Goal: Find specific page/section: Find specific page/section

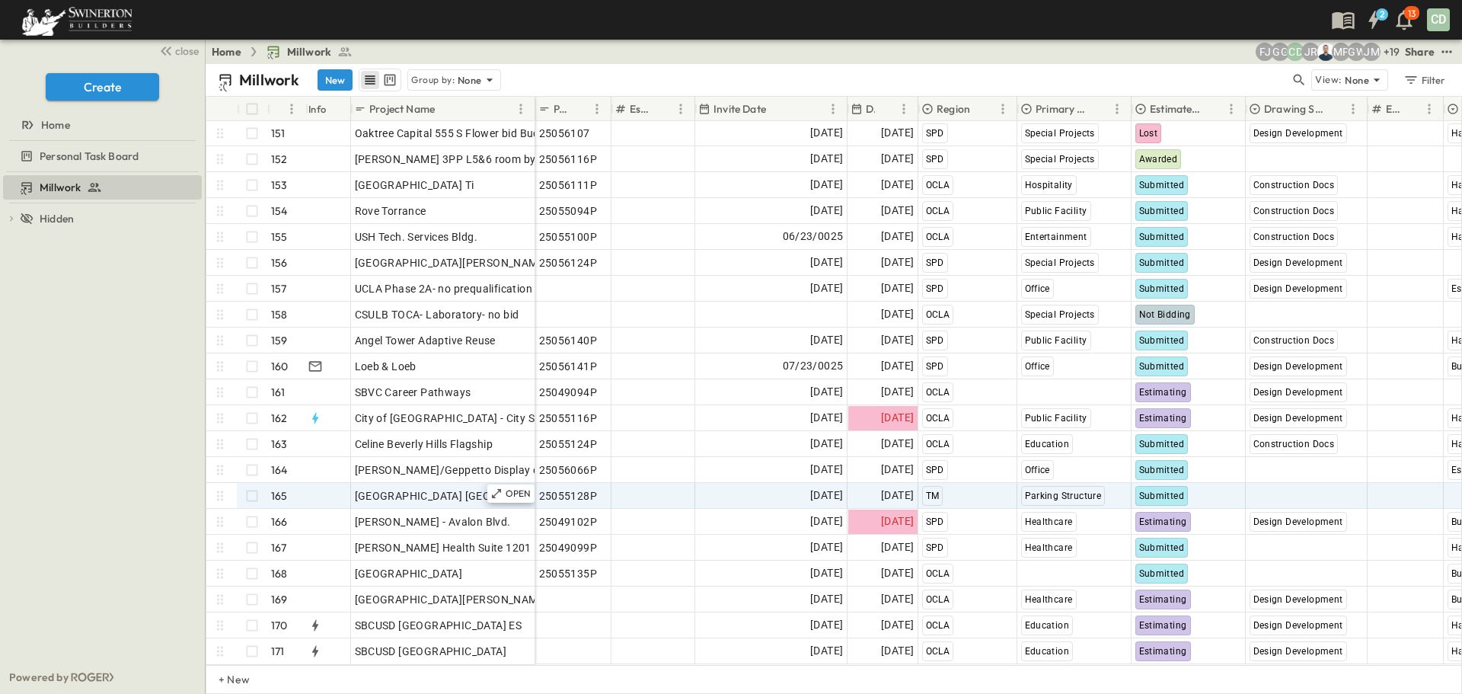
scroll to position [3895, 0]
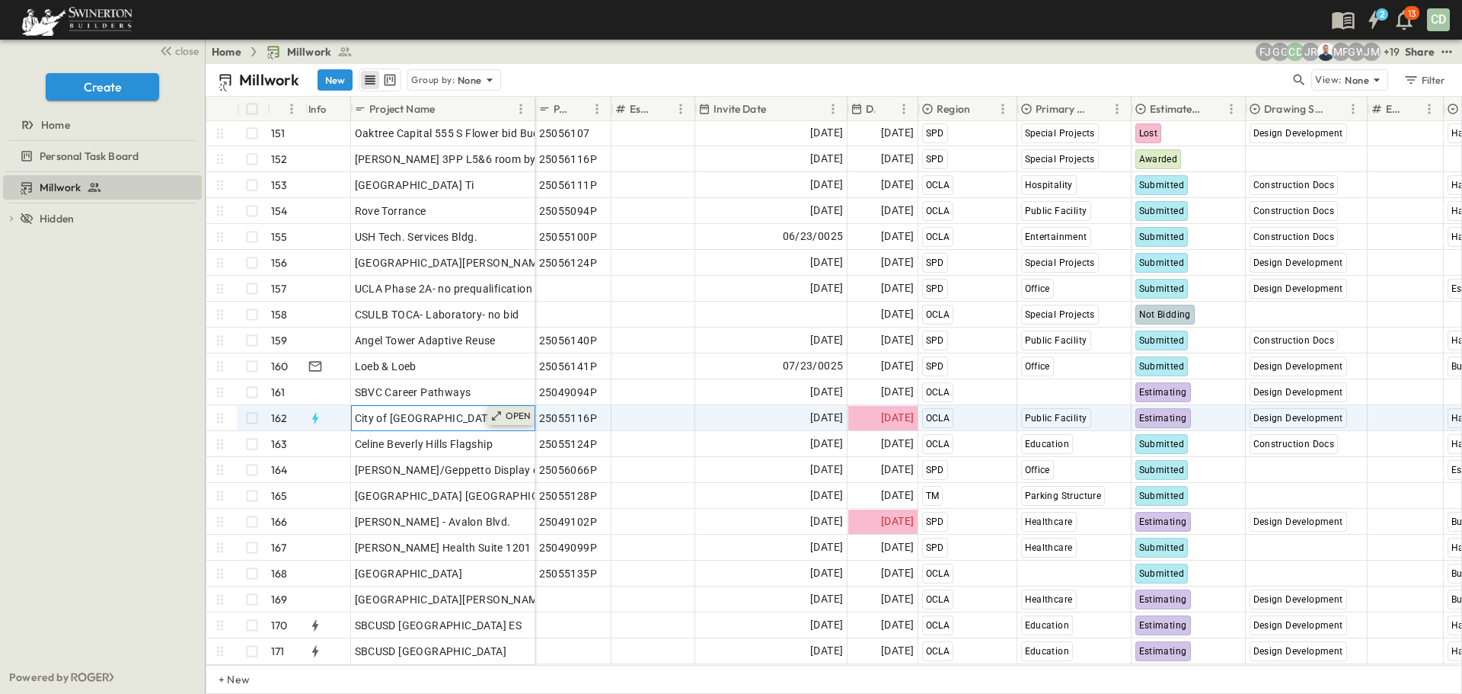
click at [510, 410] on p "OPEN" at bounding box center [519, 416] width 26 height 12
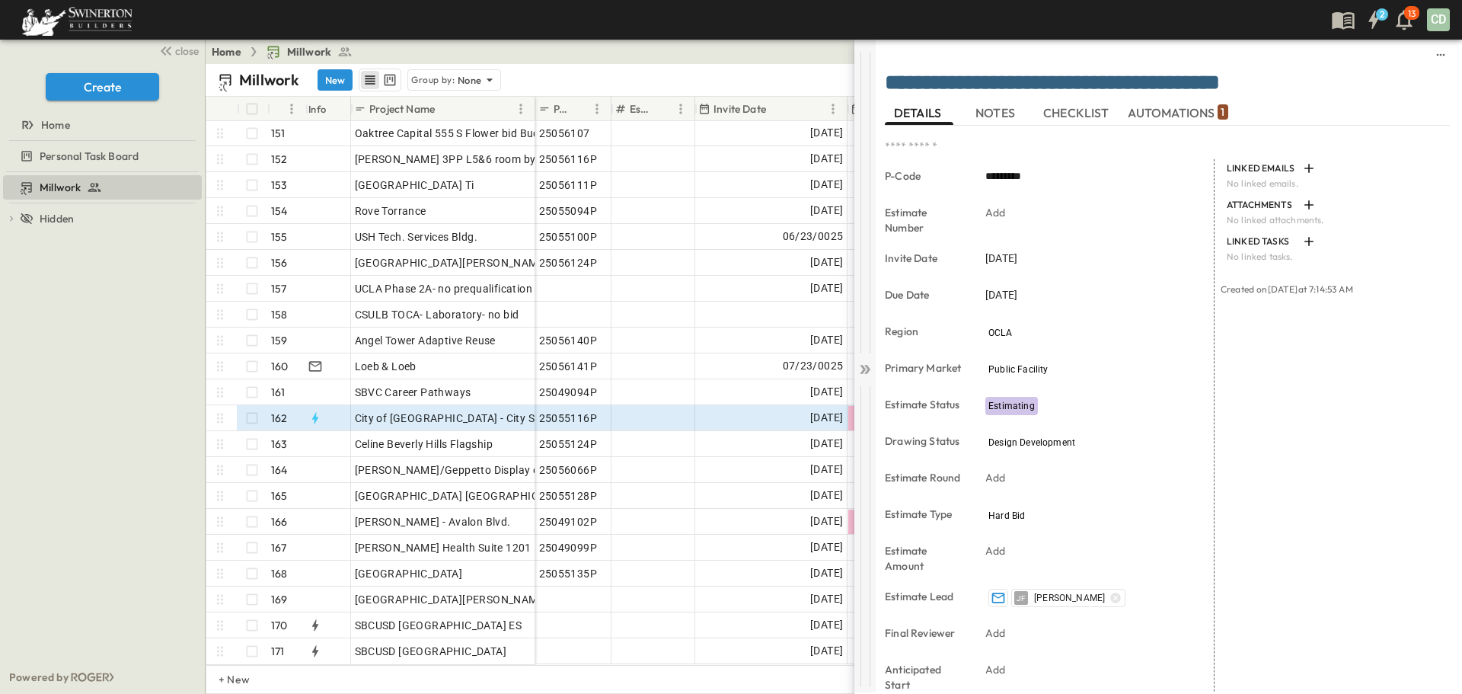
click at [860, 372] on icon at bounding box center [864, 369] width 15 height 15
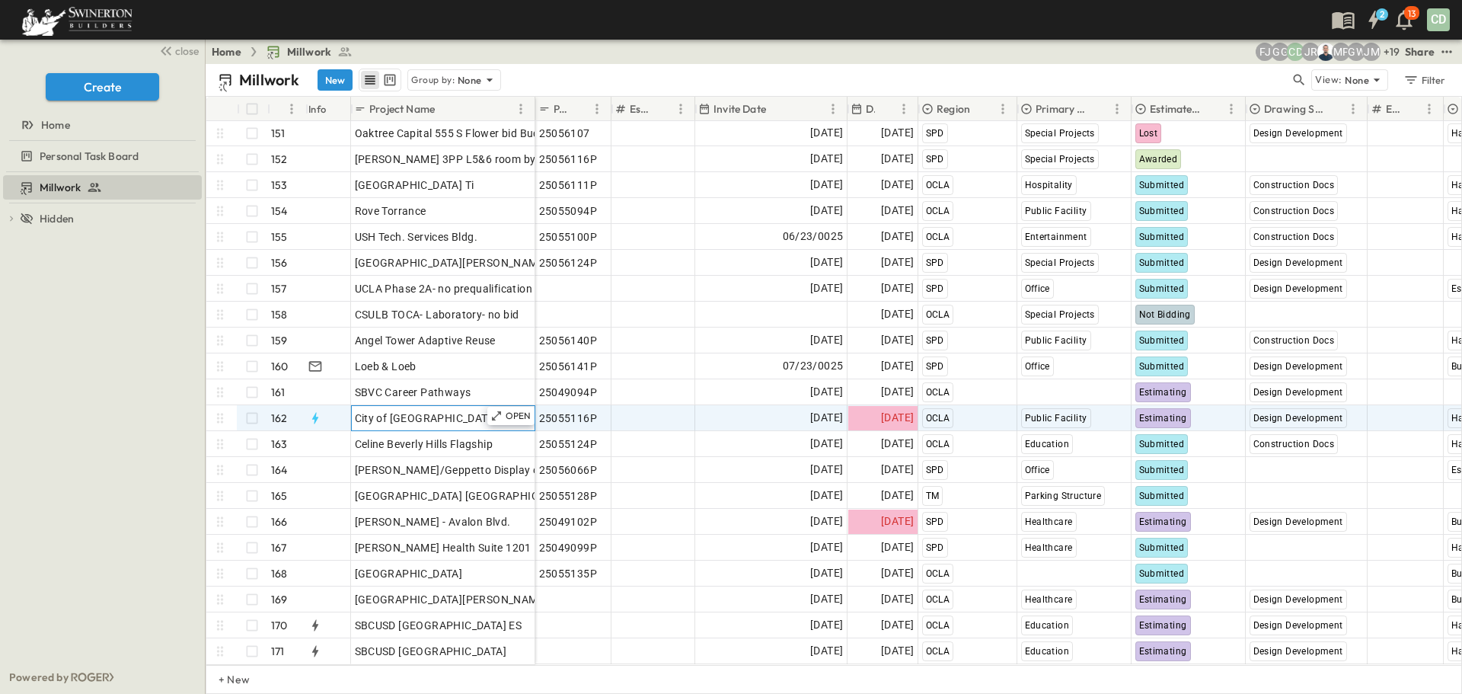
click at [469, 410] on span "City of [GEOGRAPHIC_DATA] - City Services Building" at bounding box center [484, 417] width 258 height 15
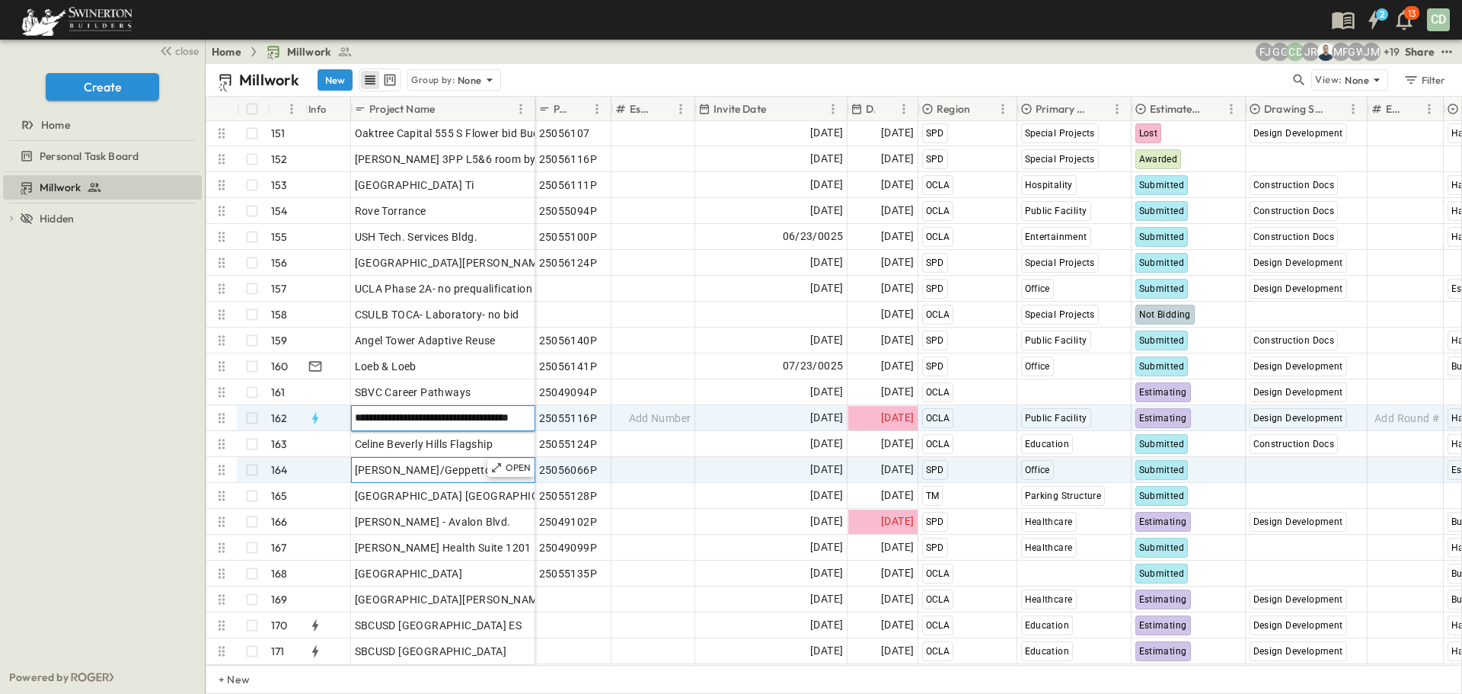
click at [434, 462] on span "[PERSON_NAME]/Geppetto Display cabinets" at bounding box center [466, 469] width 222 height 15
click at [413, 410] on span "City of [GEOGRAPHIC_DATA] - City Services Building" at bounding box center [484, 417] width 258 height 15
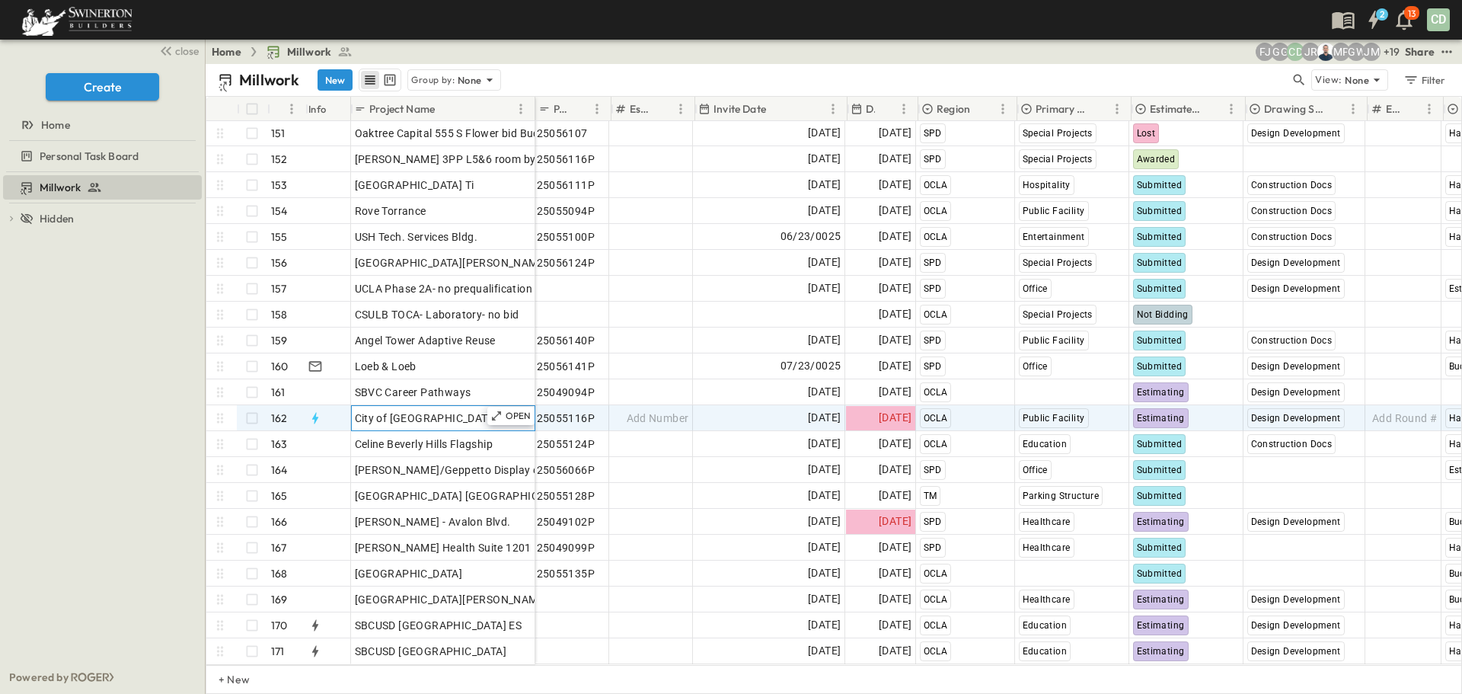
scroll to position [3895, 0]
click at [310, 410] on icon "button" at bounding box center [315, 417] width 15 height 15
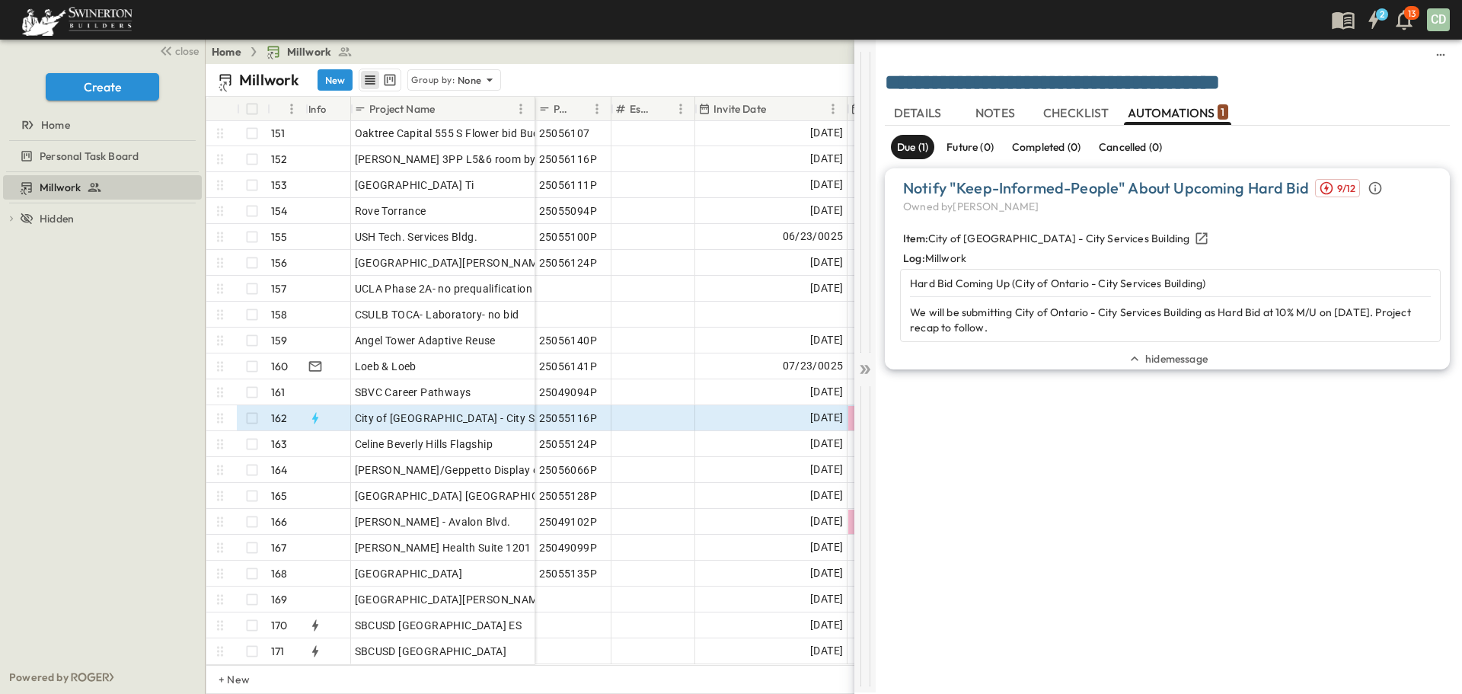
click at [860, 368] on icon at bounding box center [864, 369] width 15 height 15
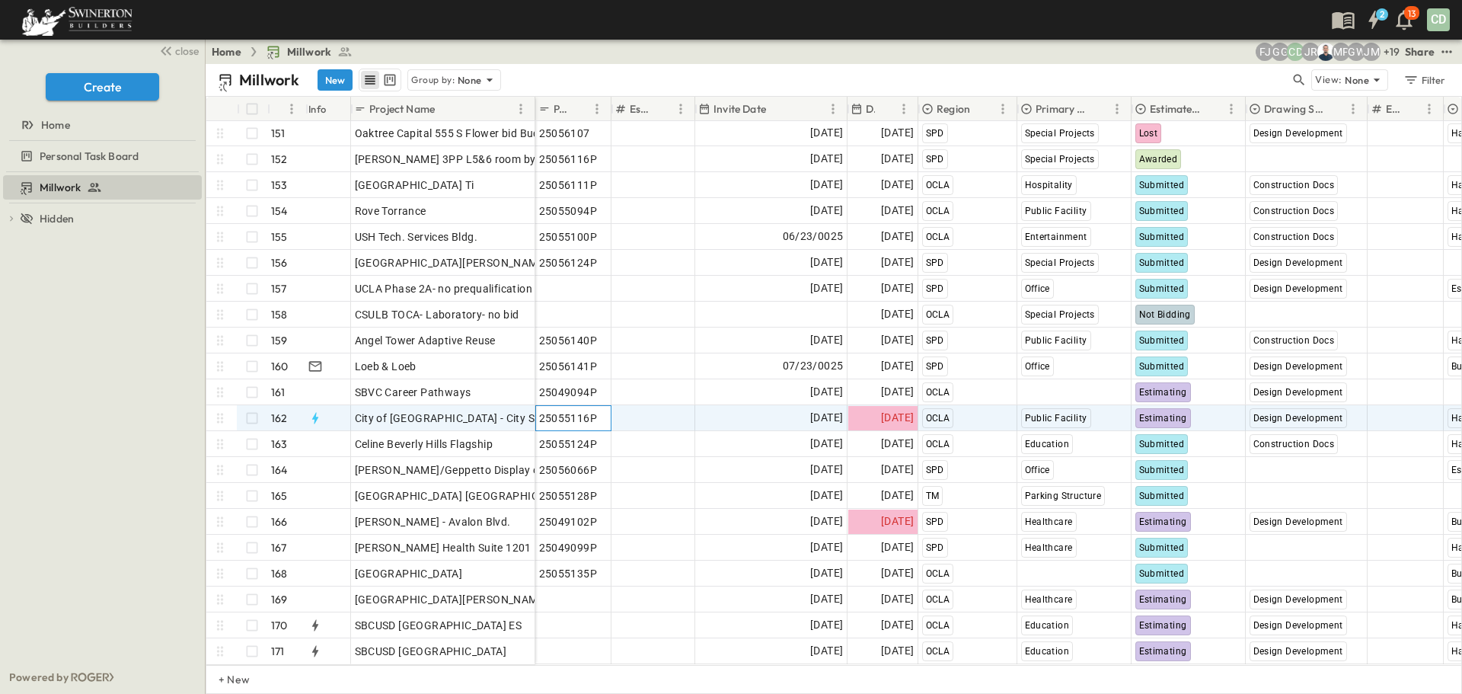
click at [553, 410] on span "25055116P" at bounding box center [568, 417] width 59 height 15
click at [503, 407] on div "OPEN" at bounding box center [510, 416] width 47 height 18
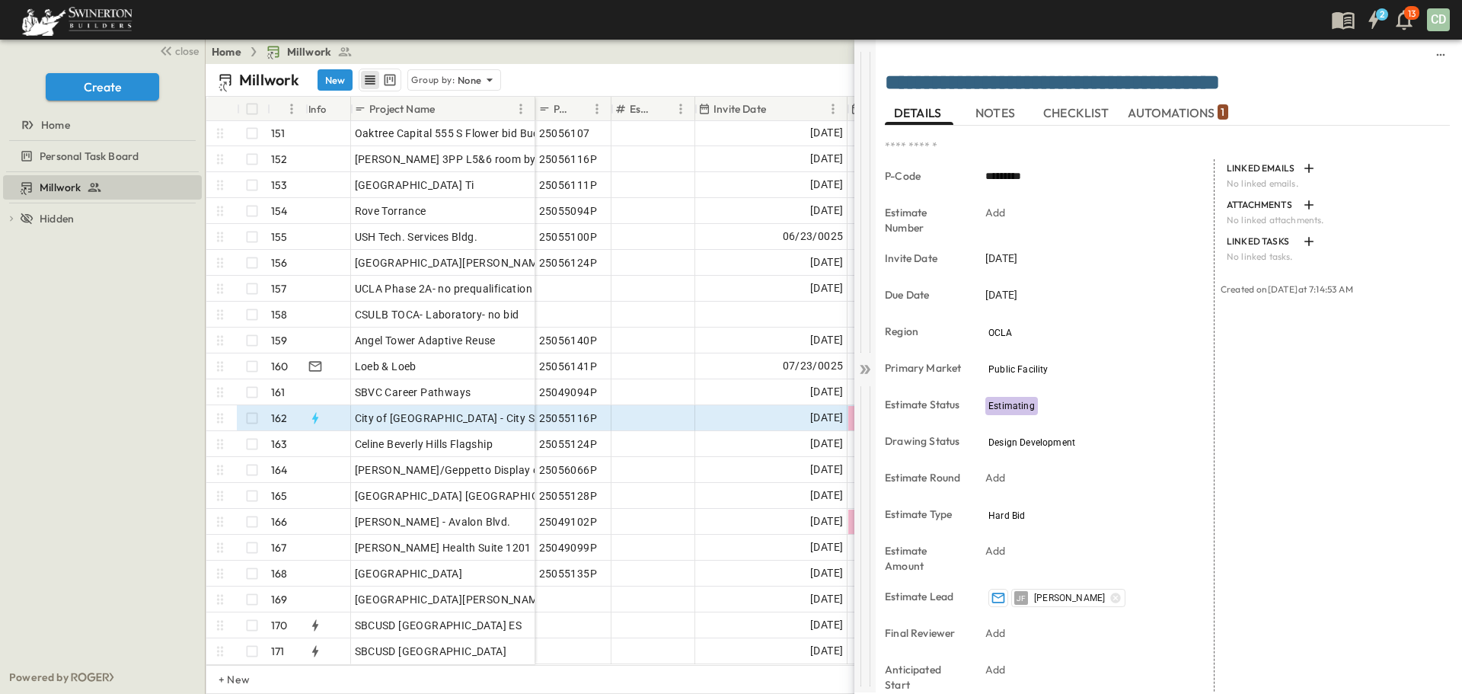
click at [872, 363] on icon at bounding box center [864, 369] width 15 height 15
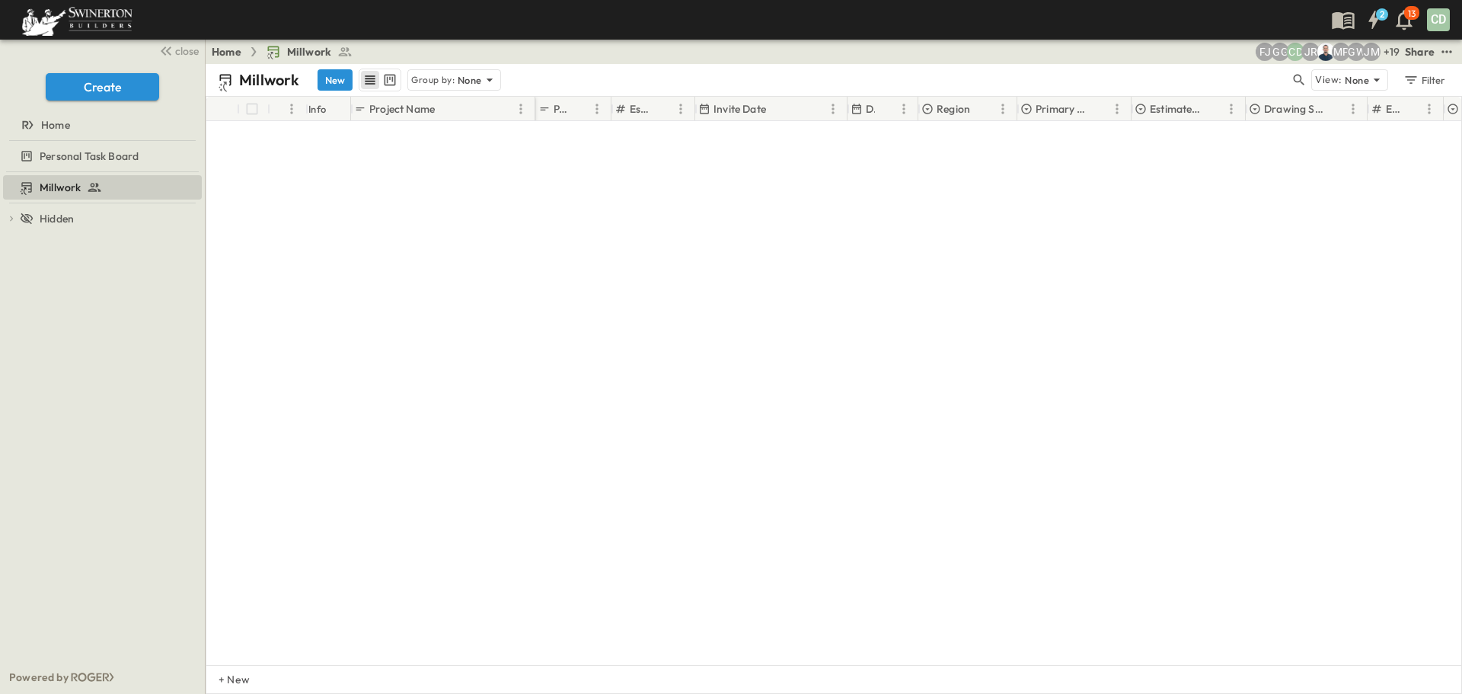
scroll to position [3895, 0]
